Goal: Task Accomplishment & Management: Complete application form

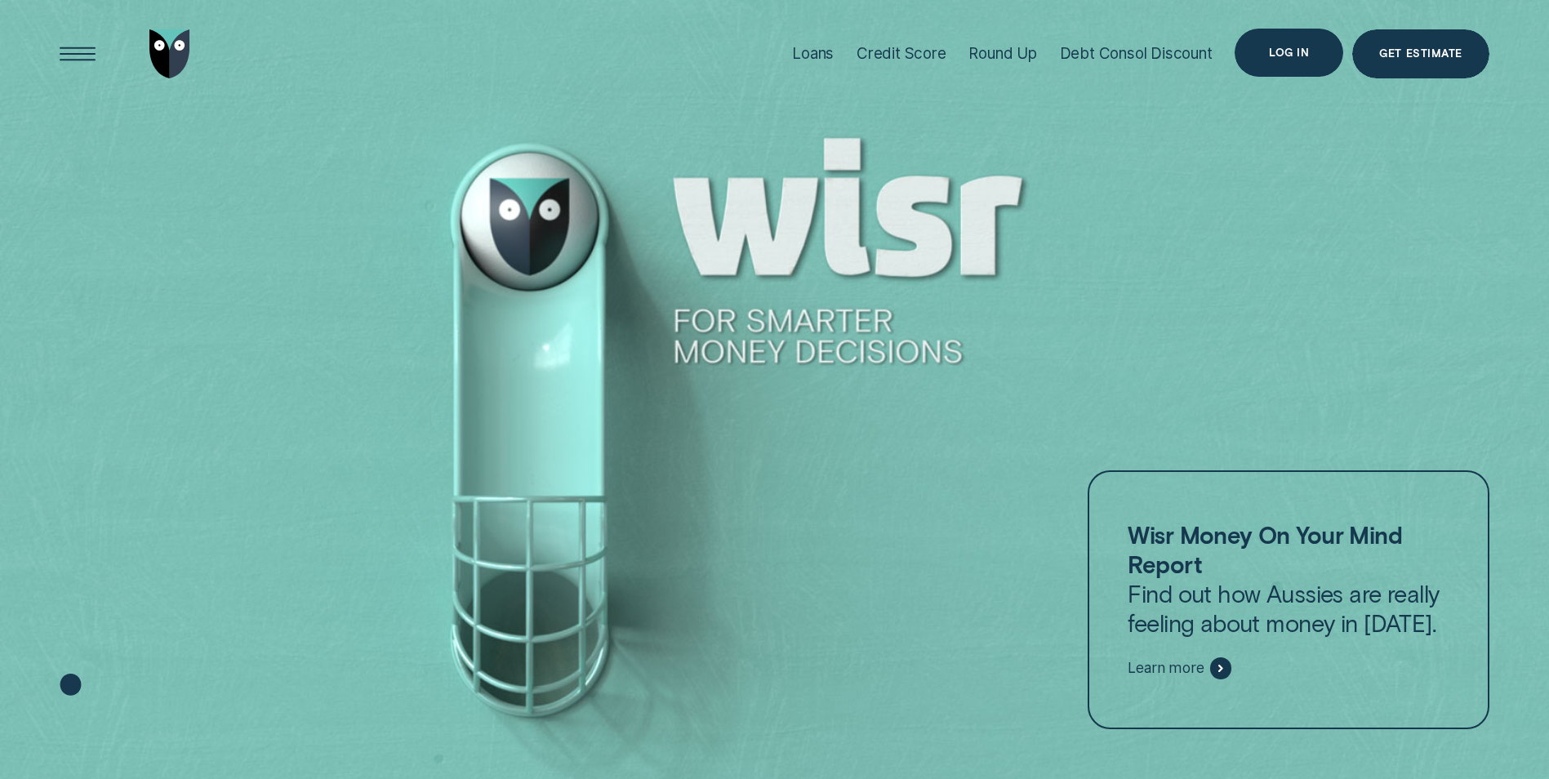
click at [1311, 51] on div "Log in" at bounding box center [1289, 53] width 109 height 49
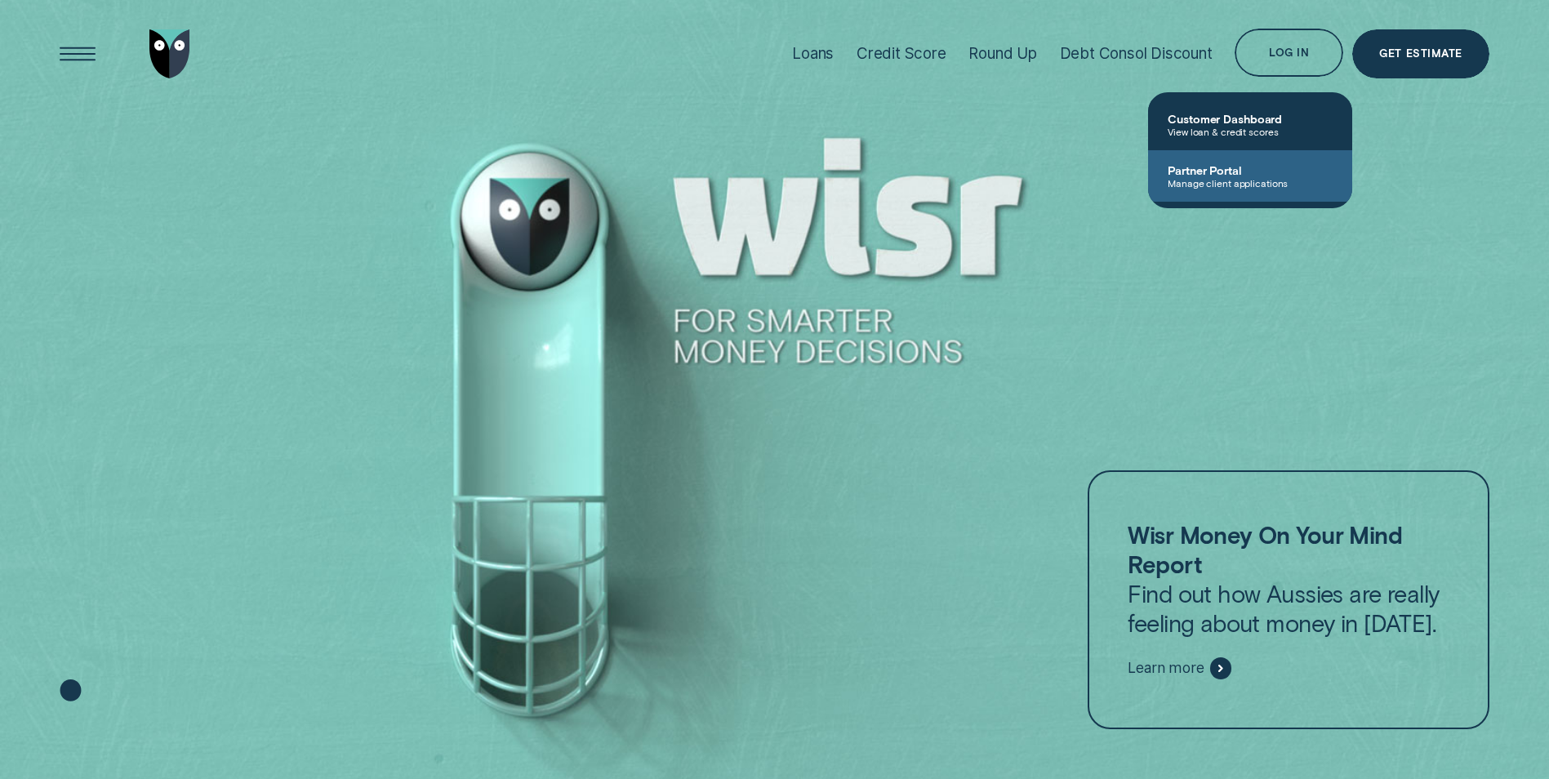
click at [1239, 171] on span "Partner Portal" at bounding box center [1250, 170] width 165 height 14
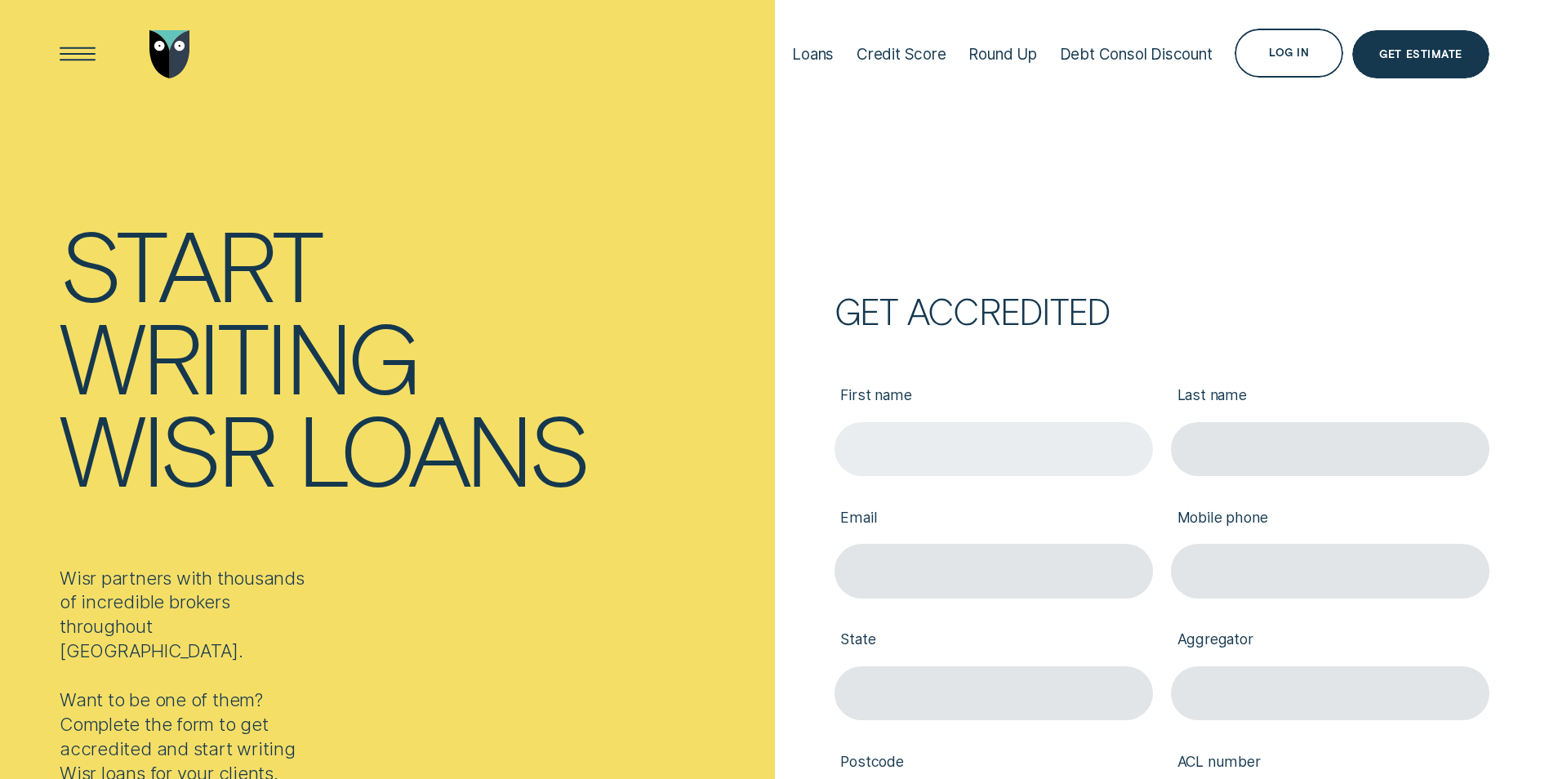
click at [964, 434] on input "First name" at bounding box center [993, 449] width 318 height 54
type input "[PERSON_NAME]"
type input "[PERSON_NAME][EMAIL_ADDRESS][PERSON_NAME][DOMAIN_NAME]"
type input "0291466864"
type input "[GEOGRAPHIC_DATA]"
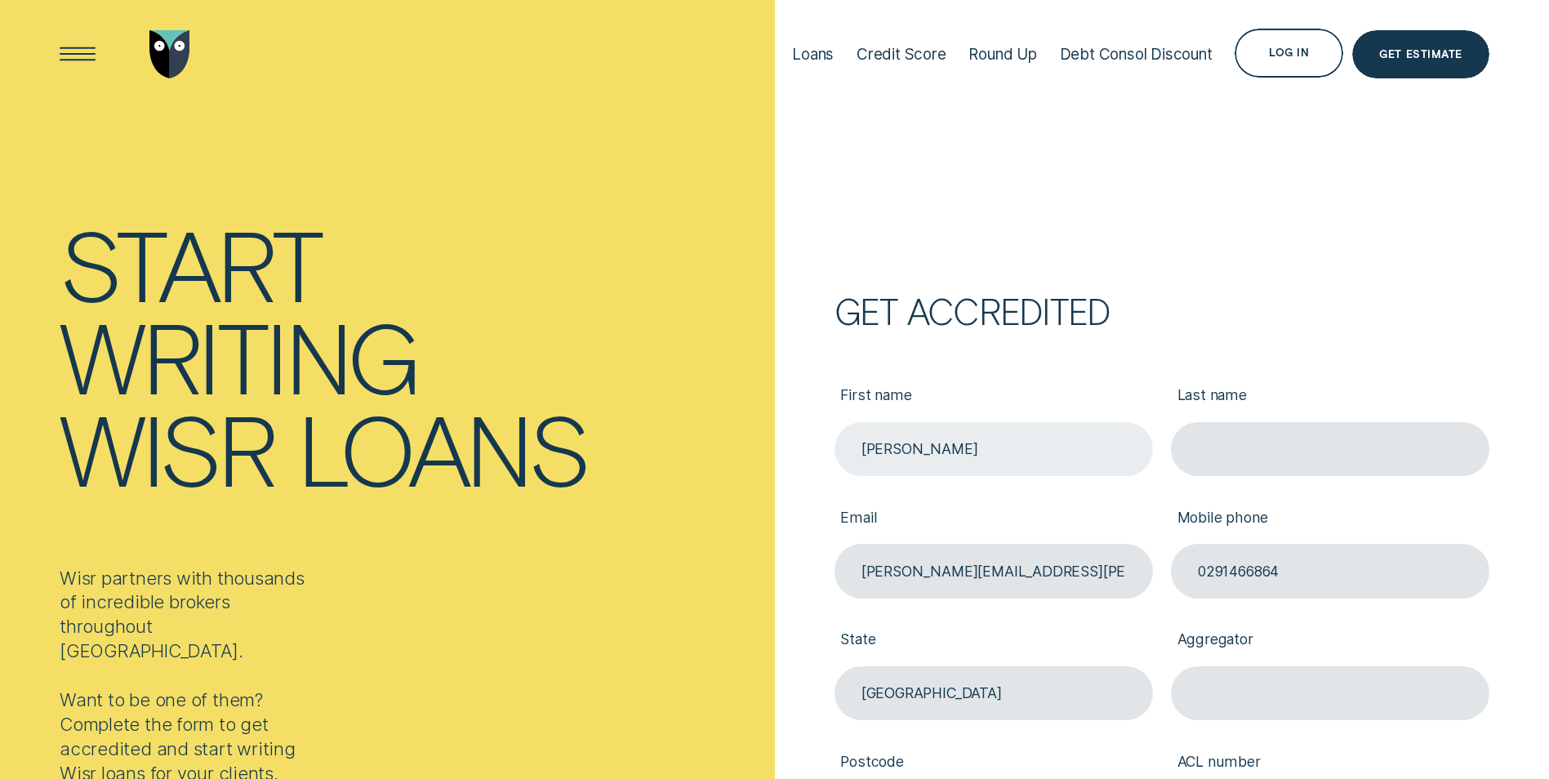
type input "2220"
type input "Christopher"
click at [1262, 455] on input "Last name" at bounding box center [1330, 449] width 318 height 54
type input "James"
click at [1054, 526] on label "Email" at bounding box center [993, 519] width 318 height 50
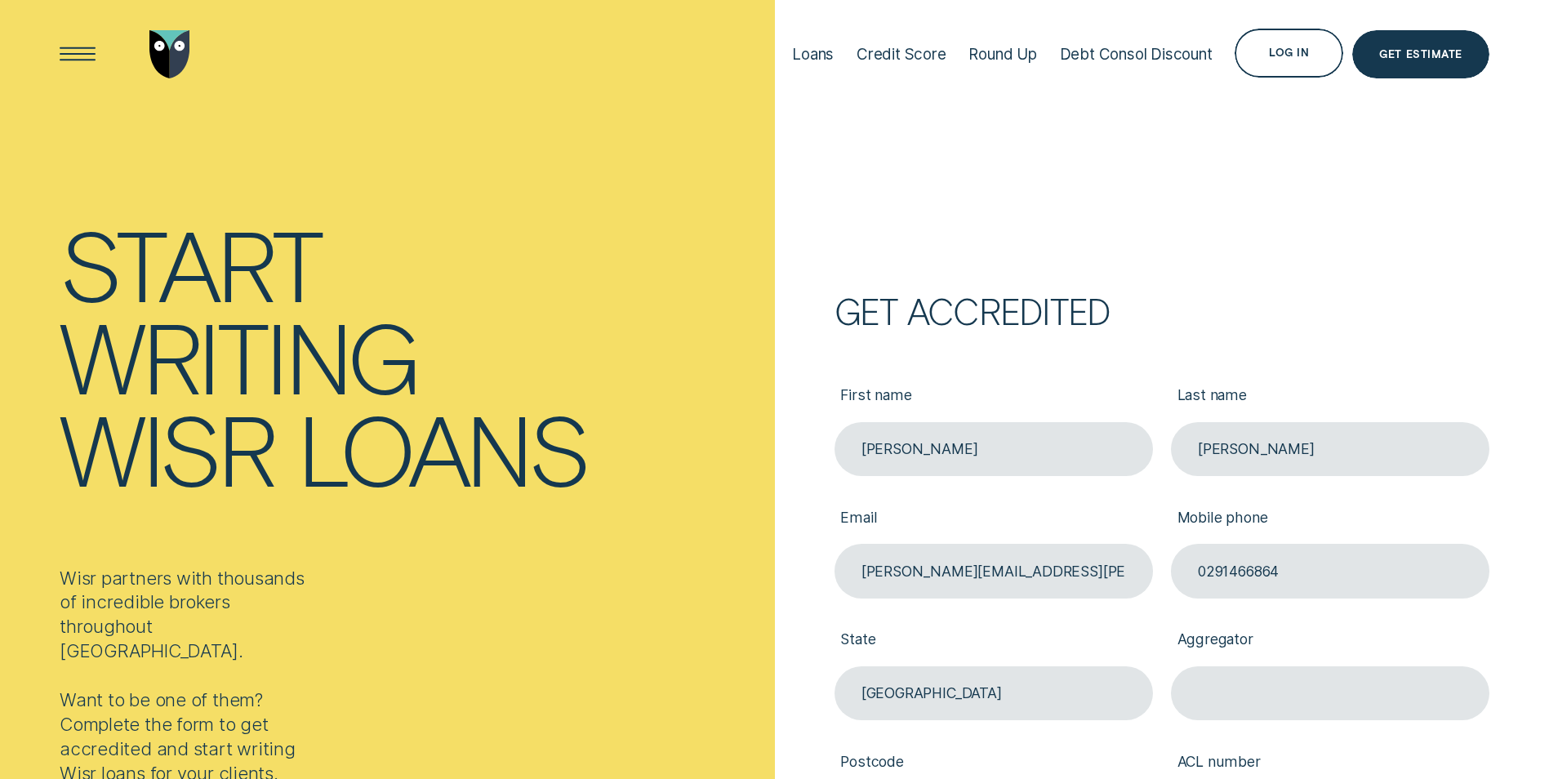
click at [1054, 544] on input "chris.james@cpfi.com.au" at bounding box center [993, 571] width 318 height 54
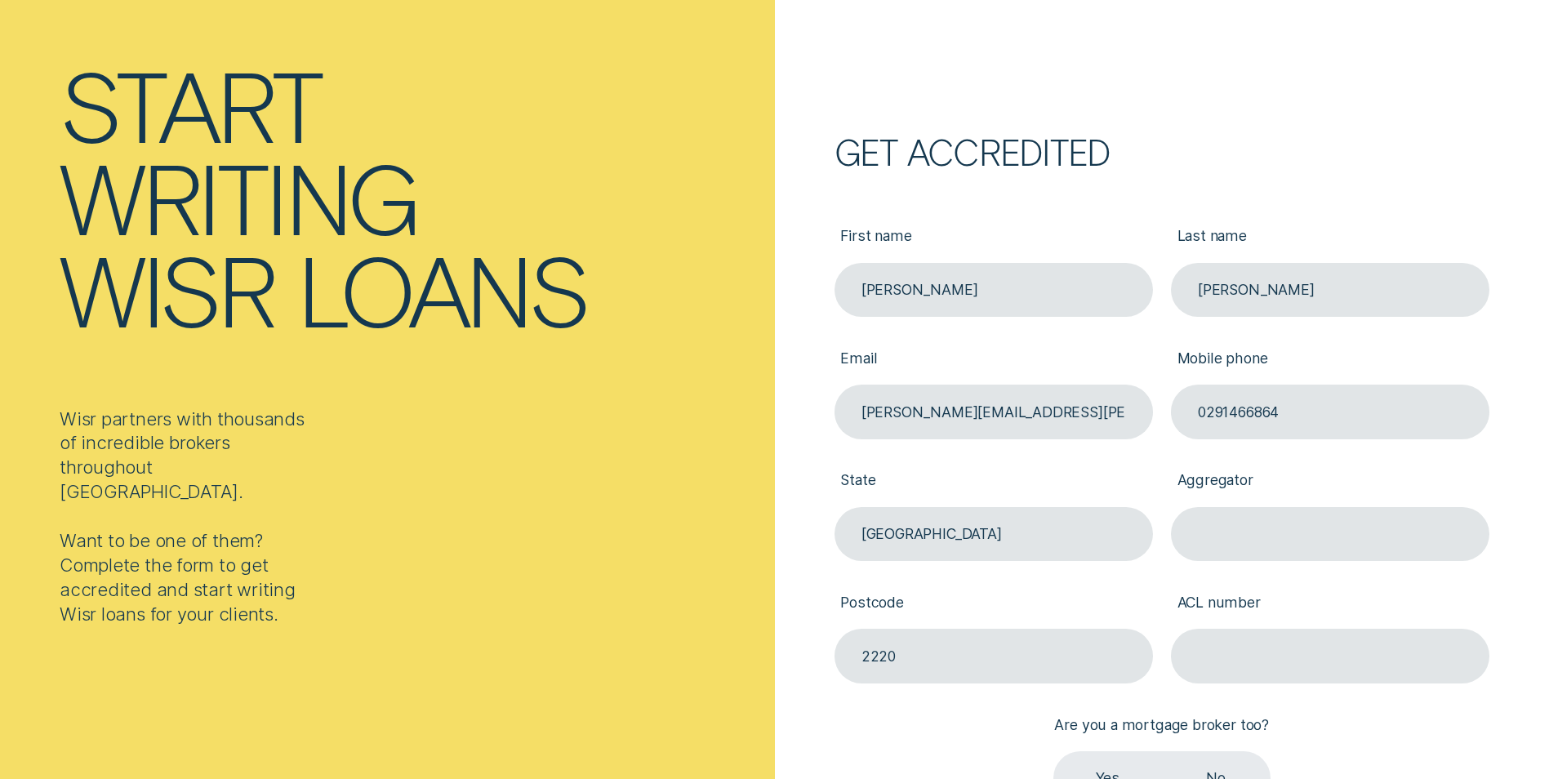
scroll to position [163, 0]
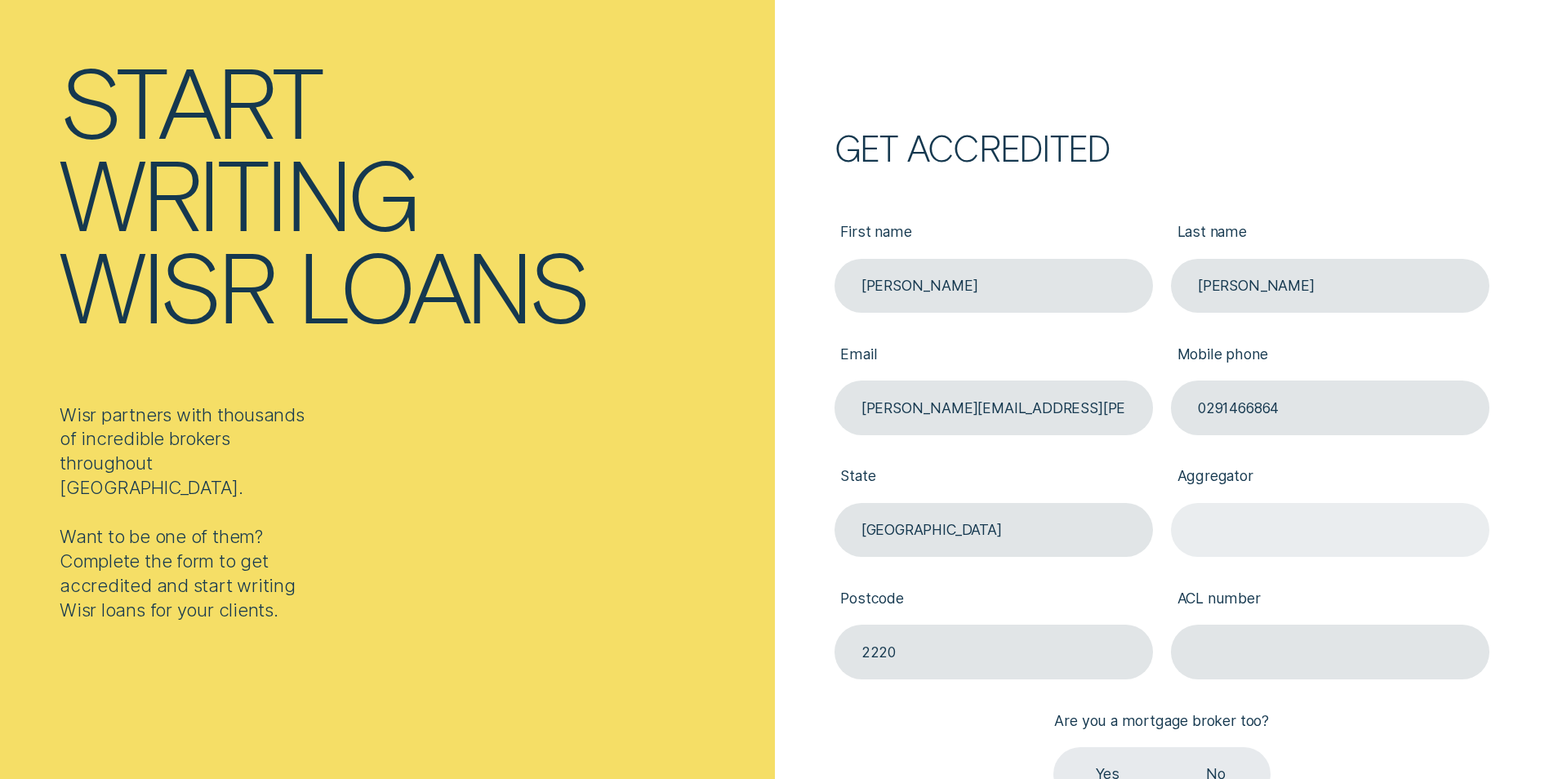
click at [1217, 529] on input "Aggregator" at bounding box center [1330, 530] width 318 height 54
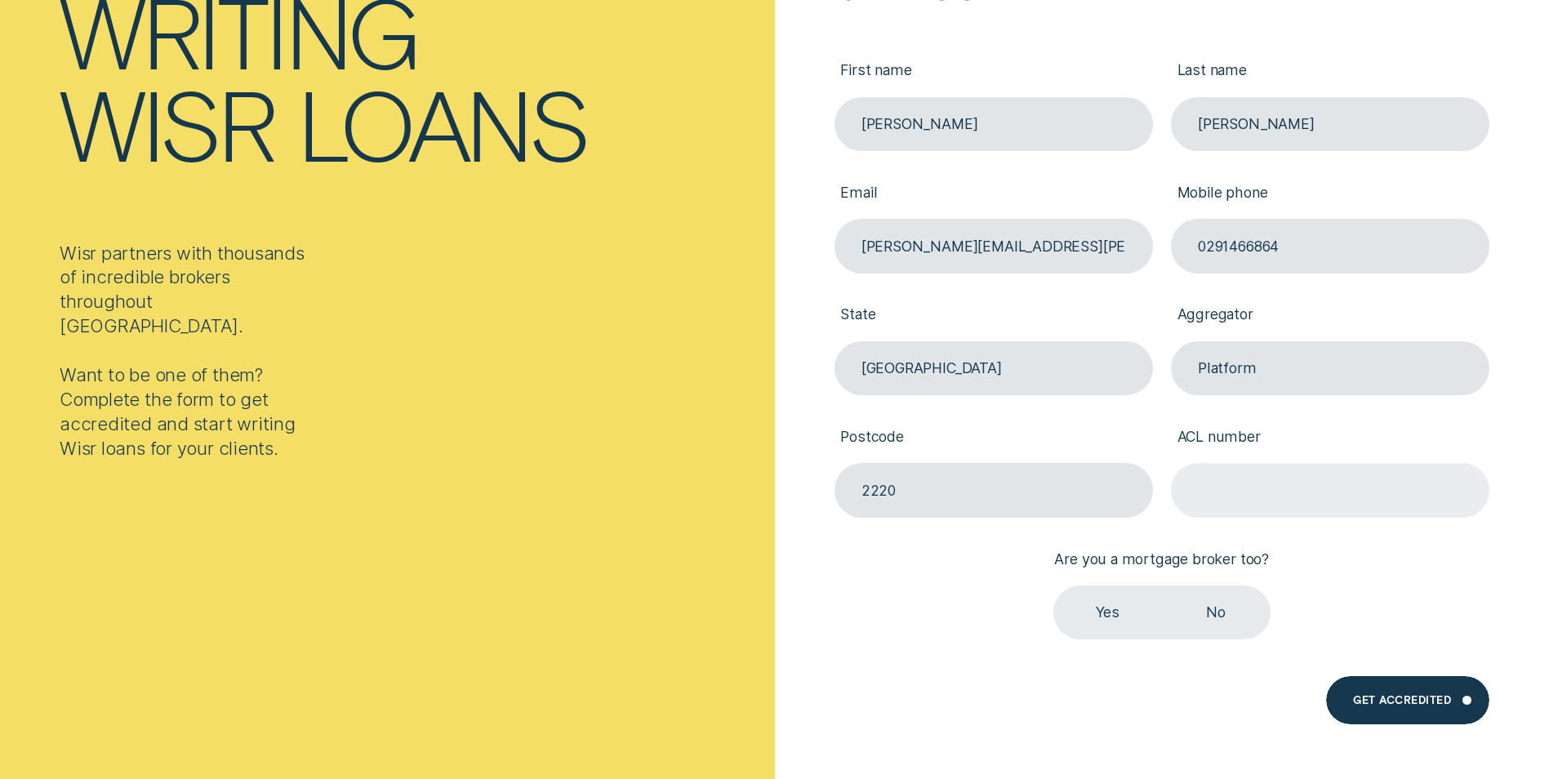
scroll to position [327, 0]
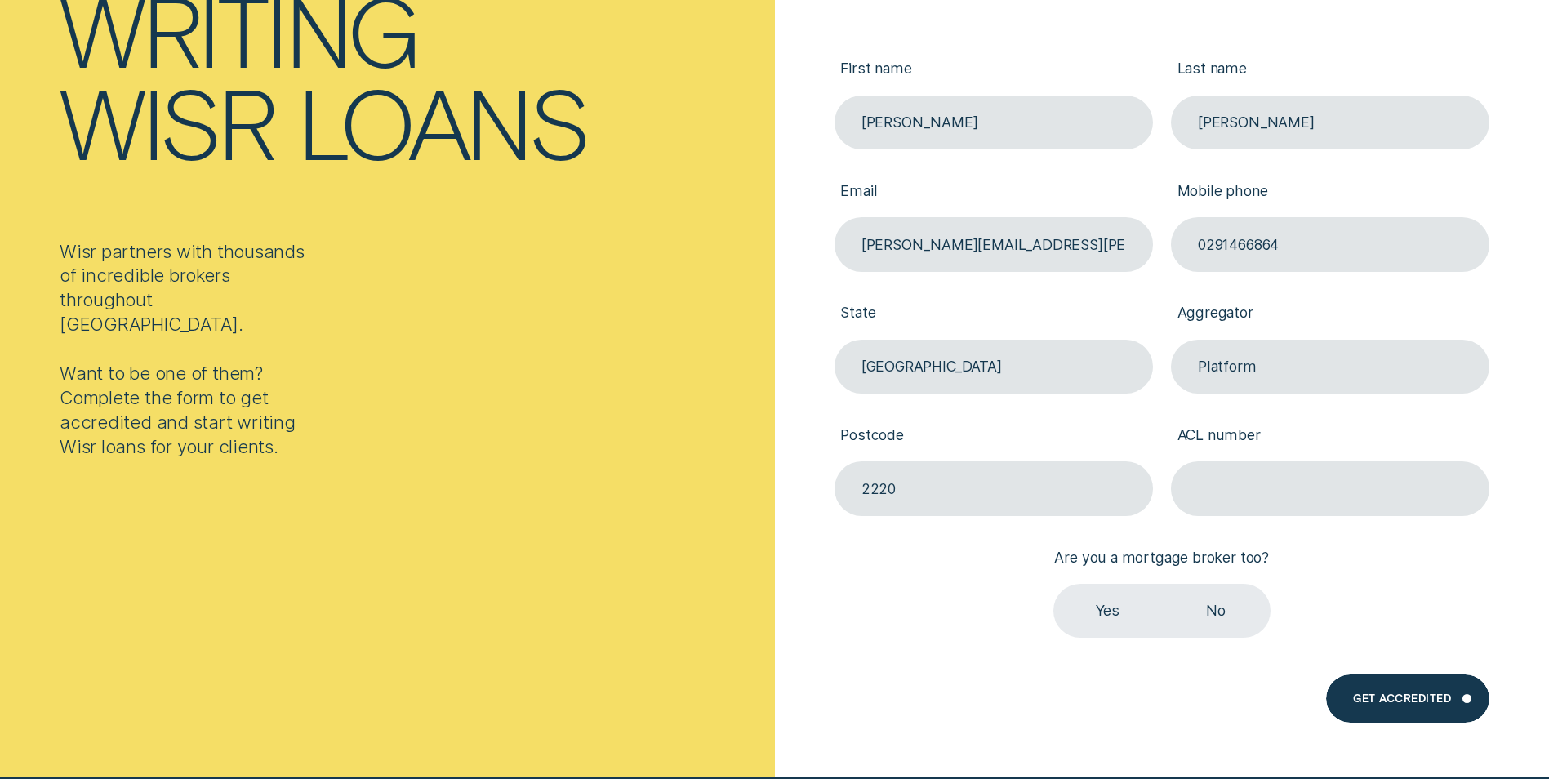
type input "Platform"
click at [1217, 603] on label "No" at bounding box center [1216, 611] width 109 height 54
click at [1162, 584] on input "No" at bounding box center [1162, 584] width 0 height 0
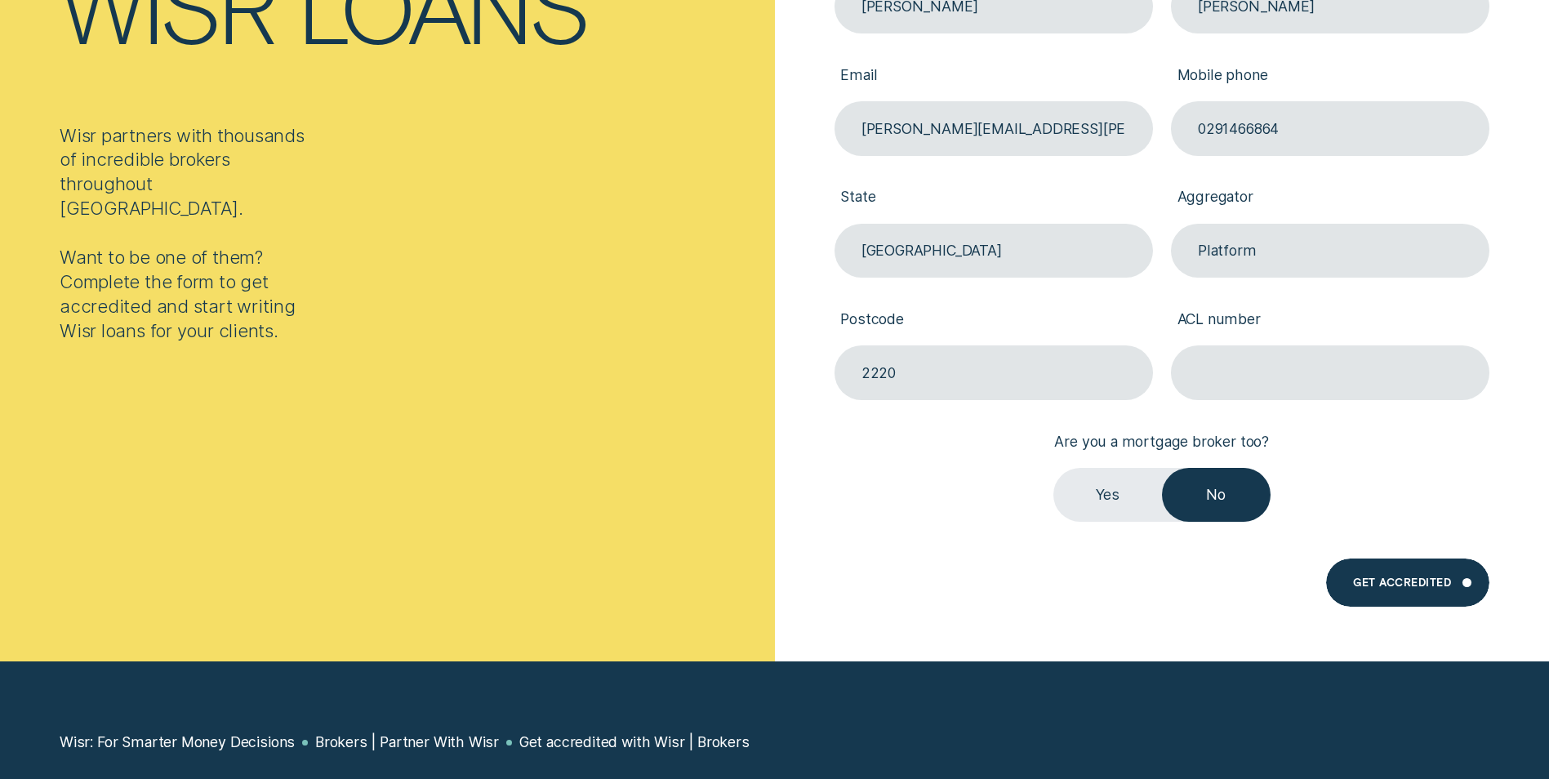
scroll to position [490, 0]
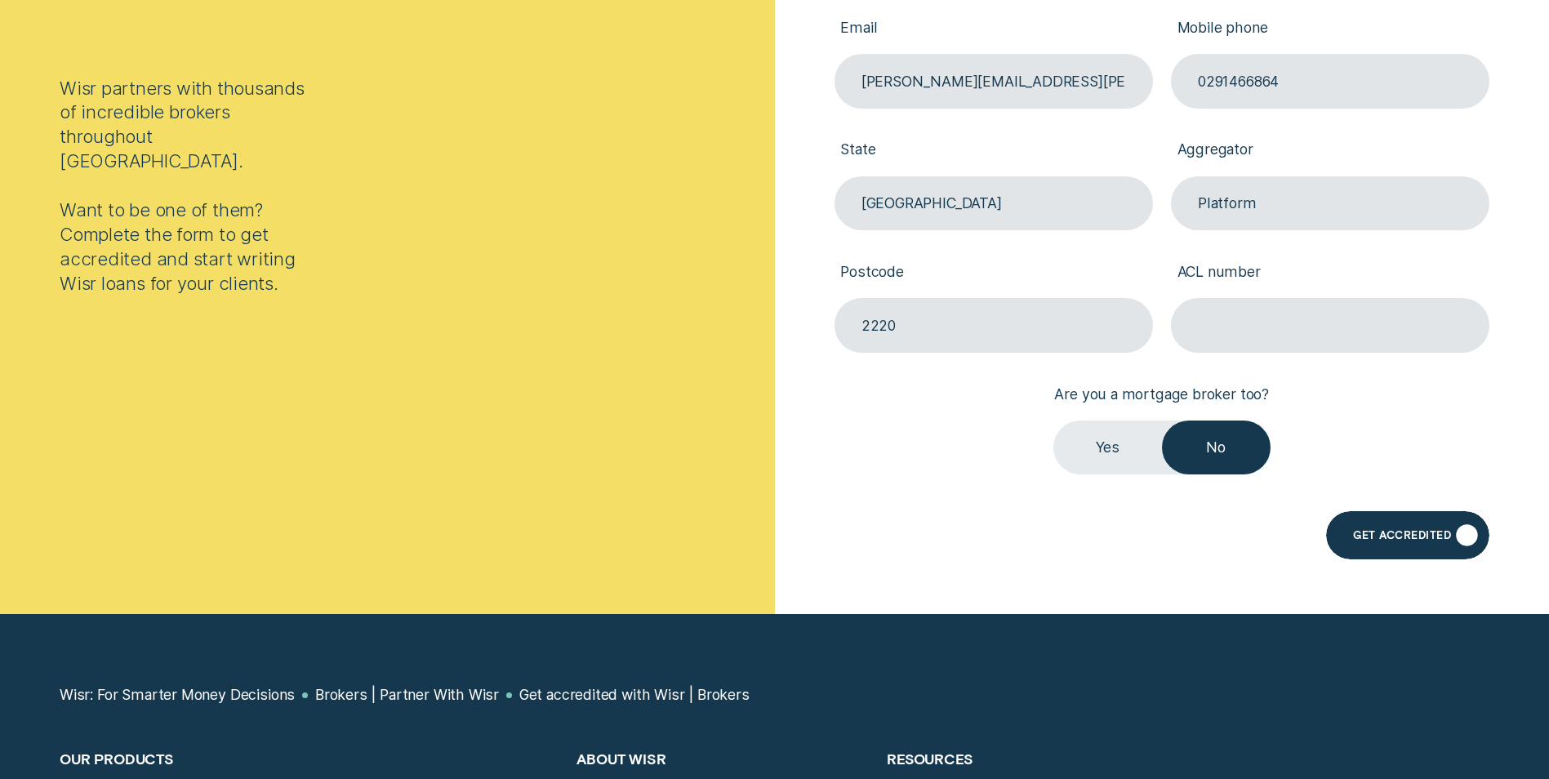
click at [1400, 538] on div "Get Accredited" at bounding box center [1402, 537] width 98 height 10
click at [1250, 323] on input "ACL number" at bounding box center [1330, 325] width 318 height 54
type input "508422"
click at [1380, 541] on div "Get Accredited" at bounding box center [1402, 537] width 98 height 10
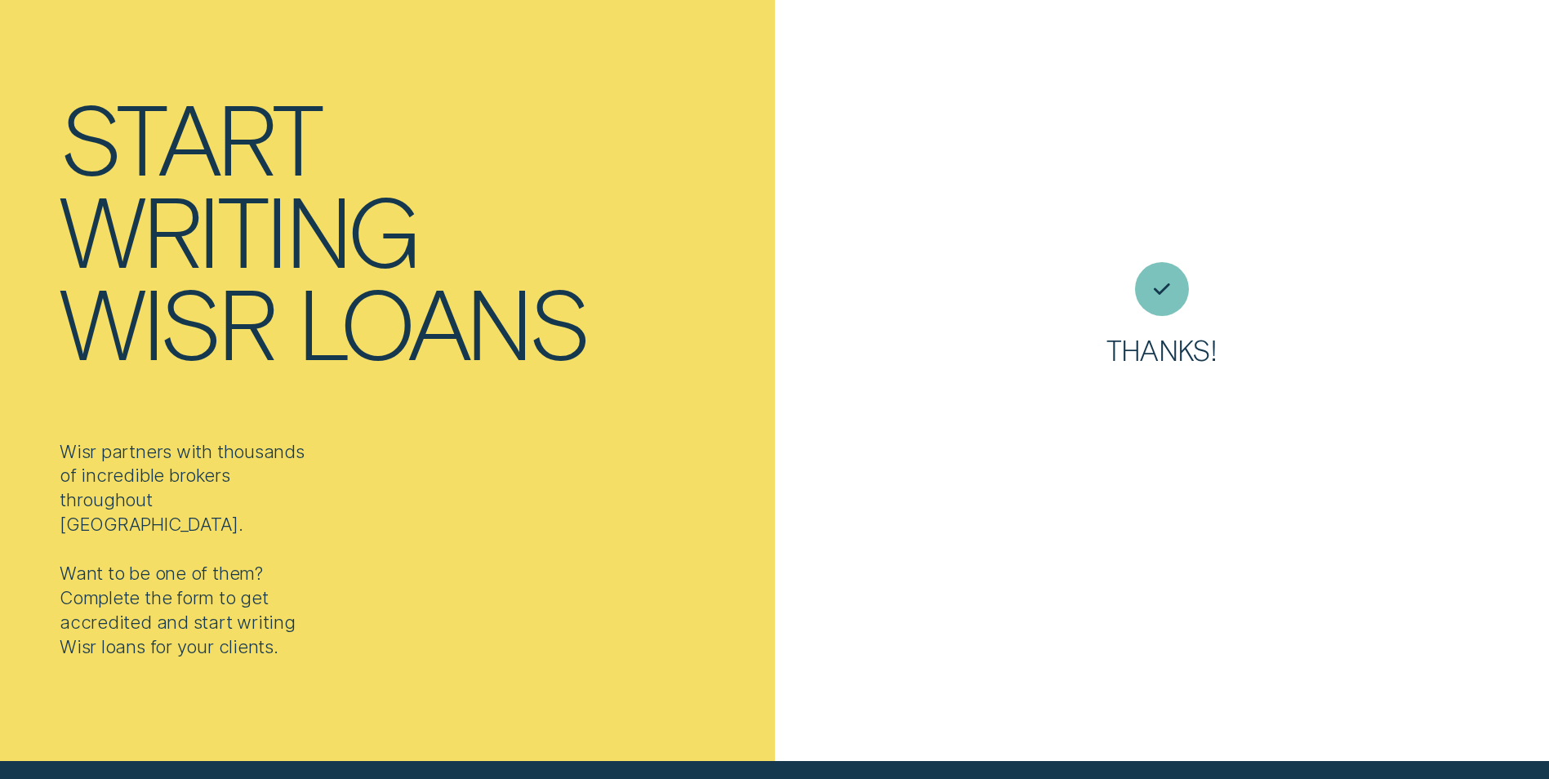
scroll to position [0, 0]
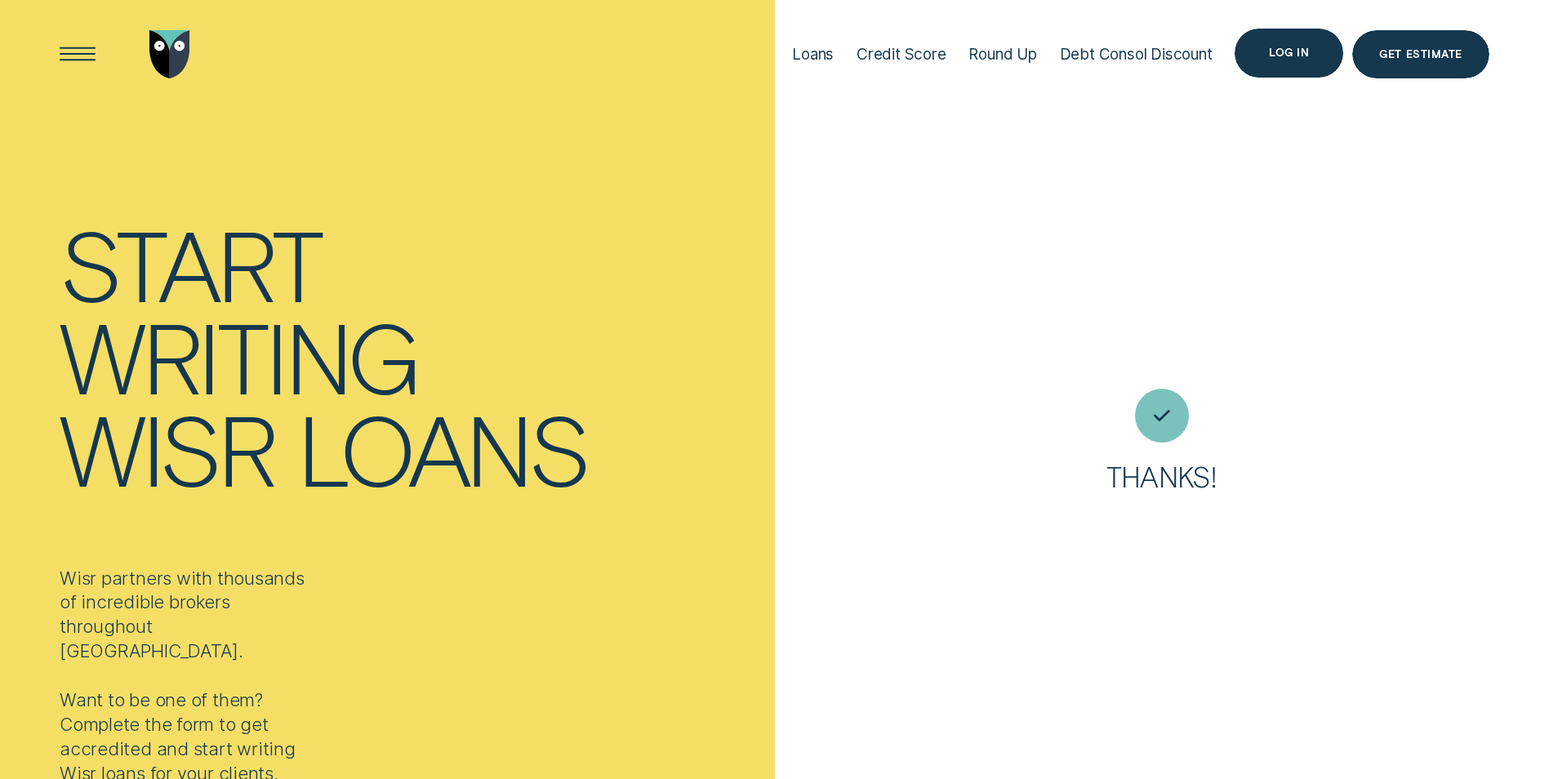
click at [1291, 53] on div "Log in" at bounding box center [1289, 53] width 40 height 10
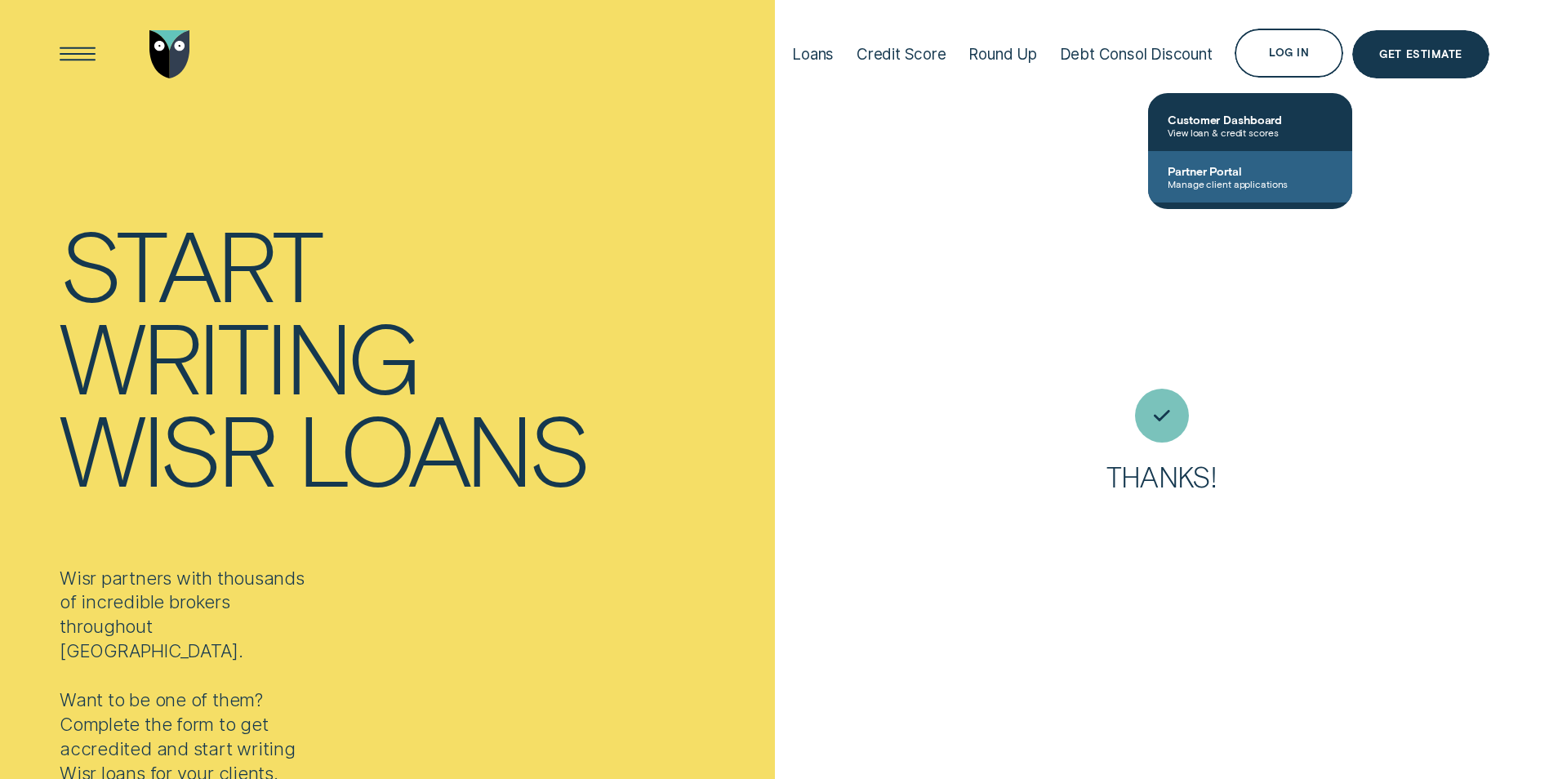
click at [1237, 173] on span "Partner Portal" at bounding box center [1250, 171] width 165 height 14
